Goal: Information Seeking & Learning: Find specific fact

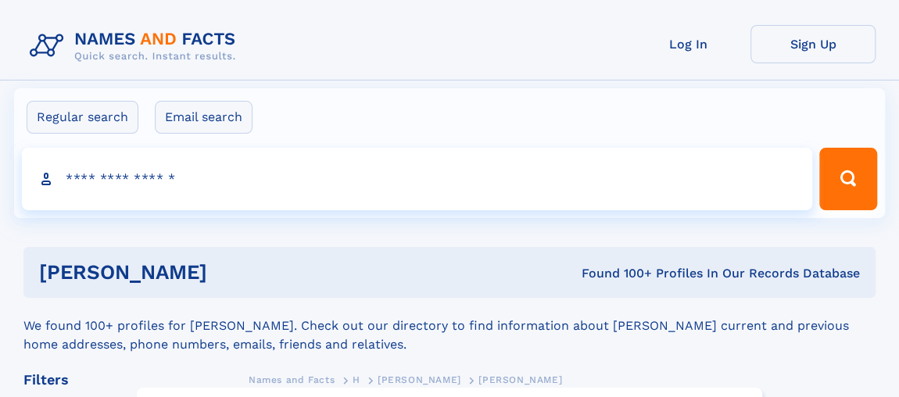
drag, startPoint x: 38, startPoint y: 273, endPoint x: 244, endPoint y: 270, distance: 205.6
click at [244, 270] on h1 "[PERSON_NAME]" at bounding box center [217, 273] width 356 height 20
copy h1 "[PERSON_NAME]"
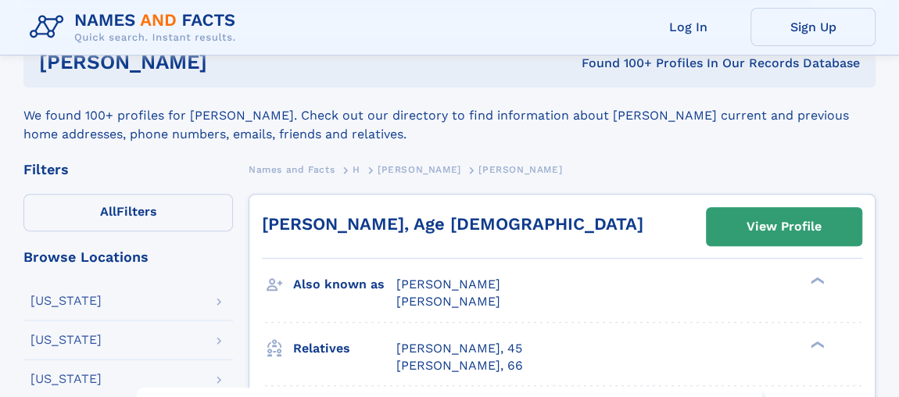
scroll to position [213, 0]
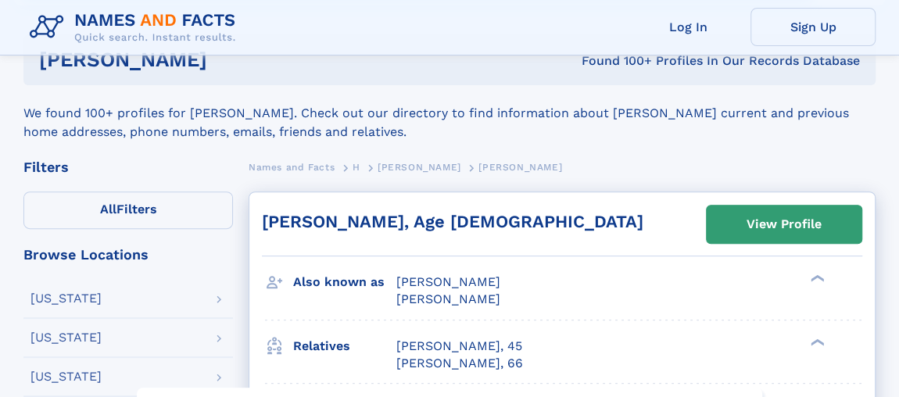
click at [265, 227] on h2 "[PERSON_NAME], Age [DEMOGRAPHIC_DATA]" at bounding box center [452, 222] width 381 height 20
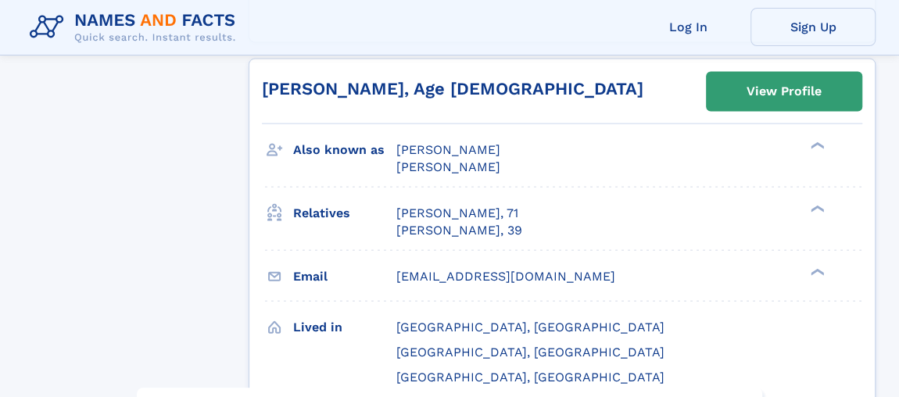
scroll to position [1633, 0]
